Goal: Information Seeking & Learning: Learn about a topic

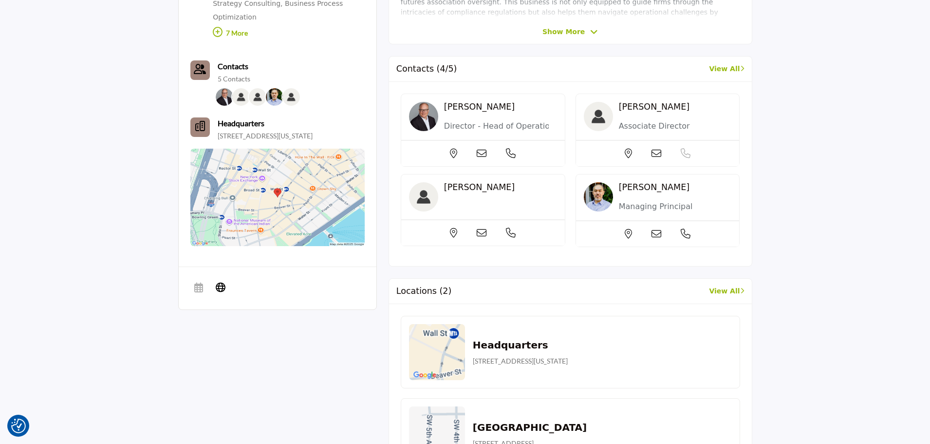
scroll to position [438, 0]
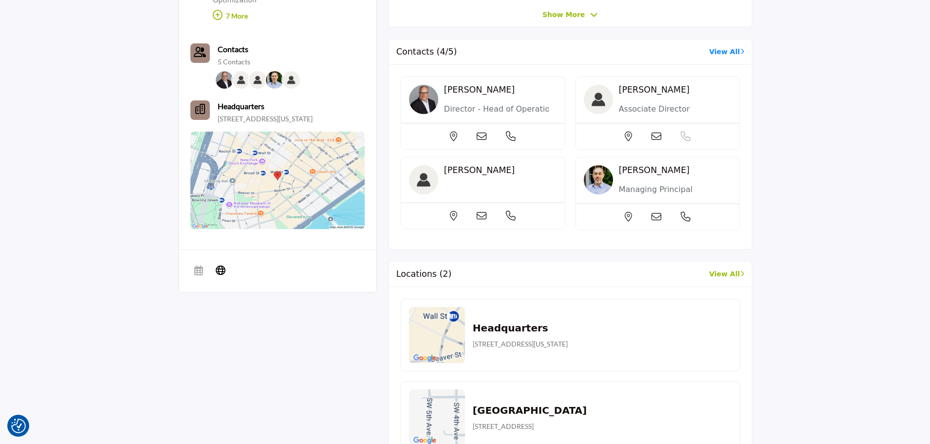
click at [720, 53] on link "View All" at bounding box center [726, 52] width 35 height 10
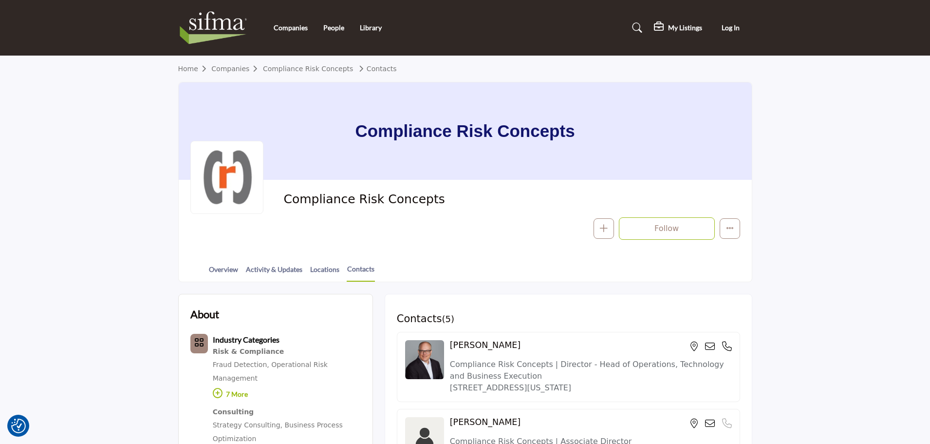
click at [204, 25] on img at bounding box center [216, 27] width 76 height 39
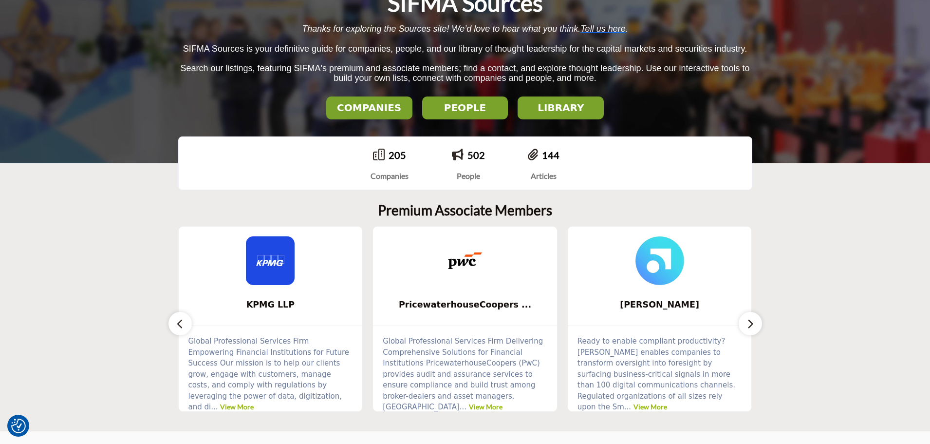
scroll to position [146, 0]
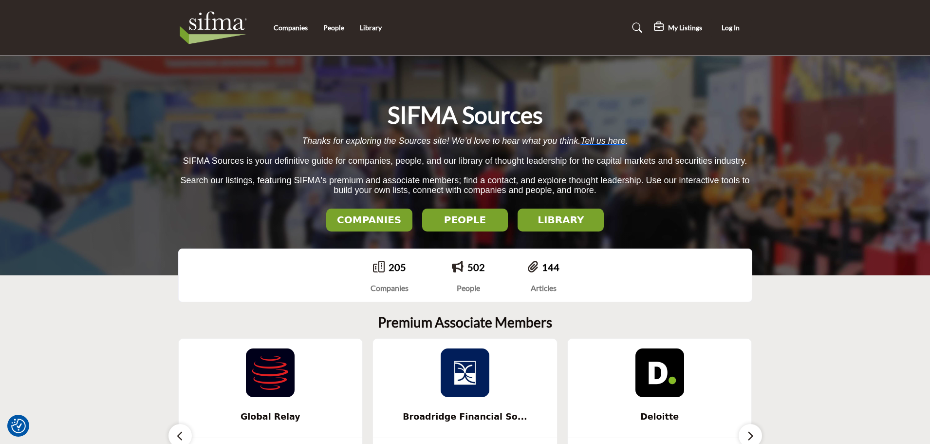
scroll to position [1214, 0]
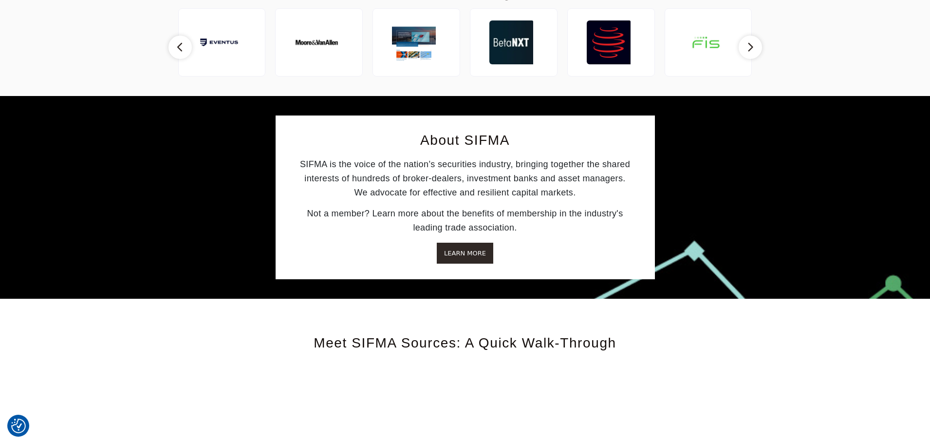
click at [474, 249] on span "Learn More" at bounding box center [465, 252] width 42 height 7
